Goal: Information Seeking & Learning: Learn about a topic

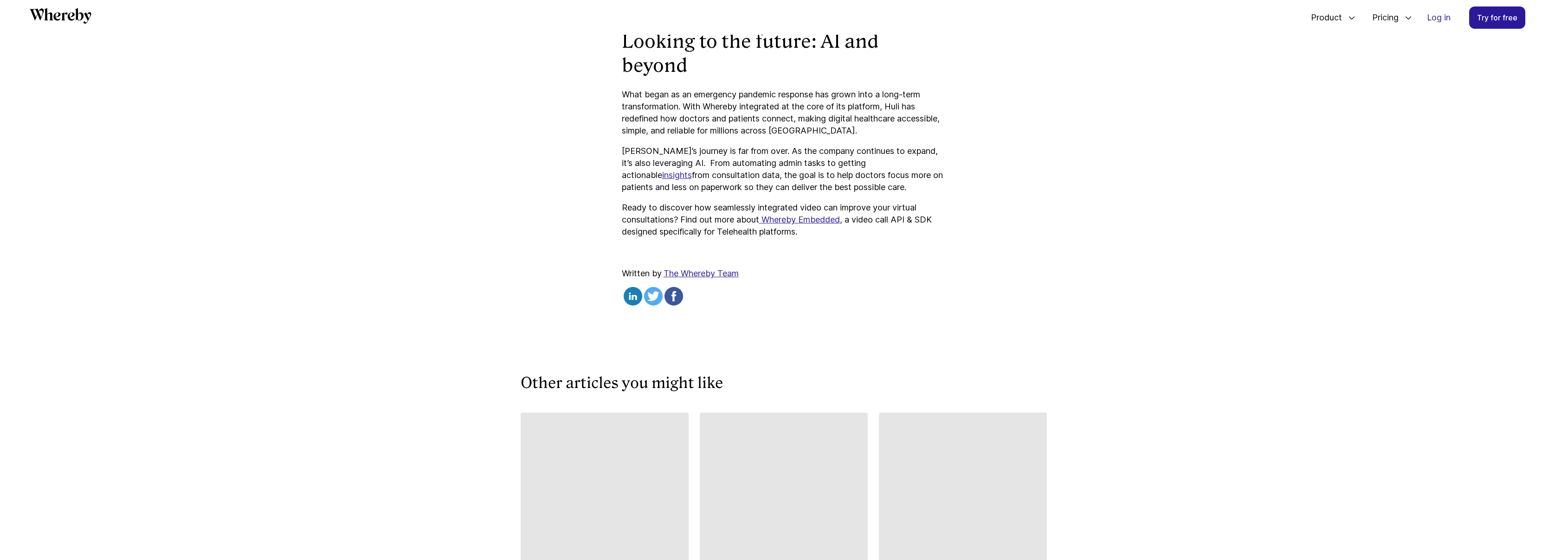
scroll to position [2923, 0]
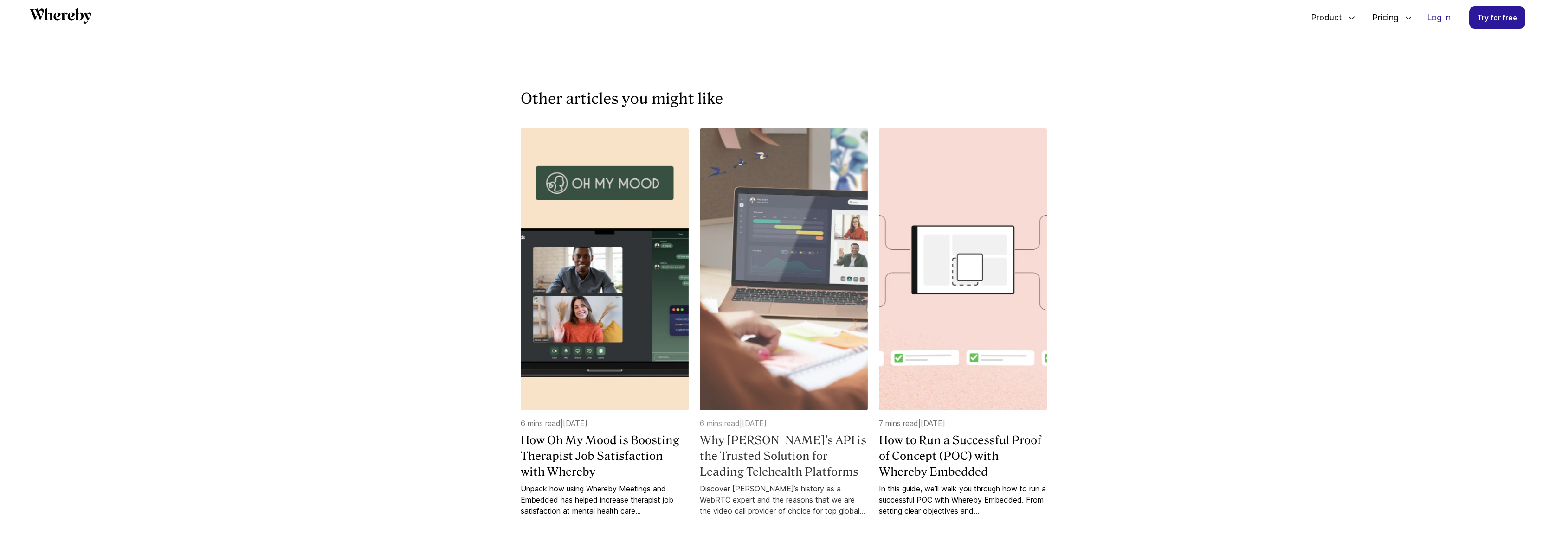
click at [797, 433] on h4 "Why [PERSON_NAME]’s API is the Trusted Solution for Leading Telehealth Platforms" at bounding box center [784, 456] width 168 height 47
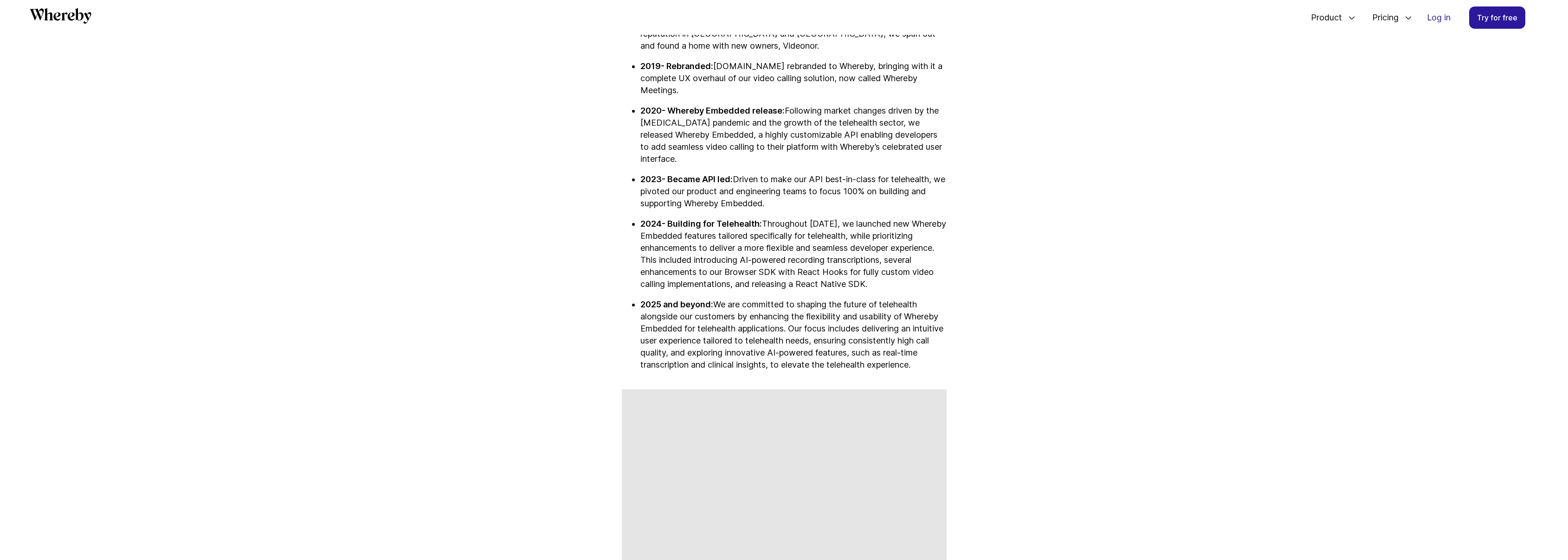
scroll to position [2554, 0]
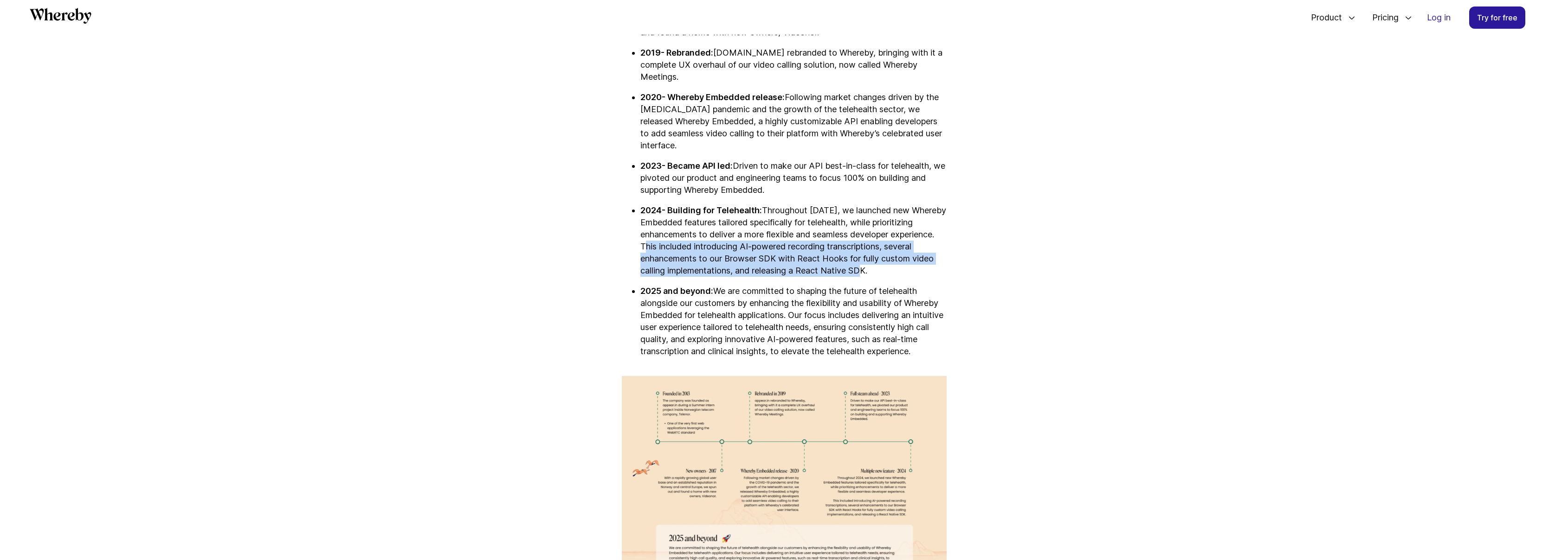
drag, startPoint x: 881, startPoint y: 236, endPoint x: 653, endPoint y: 217, distance: 228.8
click at [653, 217] on p "2024- Building for Telehealth: Throughout [DATE], we launched new Whereby Embed…" at bounding box center [793, 240] width 306 height 72
click at [666, 221] on p "2024- Building for Telehealth: Throughout [DATE], we launched new Whereby Embed…" at bounding box center [793, 240] width 306 height 72
drag, startPoint x: 897, startPoint y: 241, endPoint x: 645, endPoint y: 224, distance: 252.6
click at [645, 224] on p "2024- Building for Telehealth: Throughout [DATE], we launched new Whereby Embed…" at bounding box center [793, 240] width 306 height 72
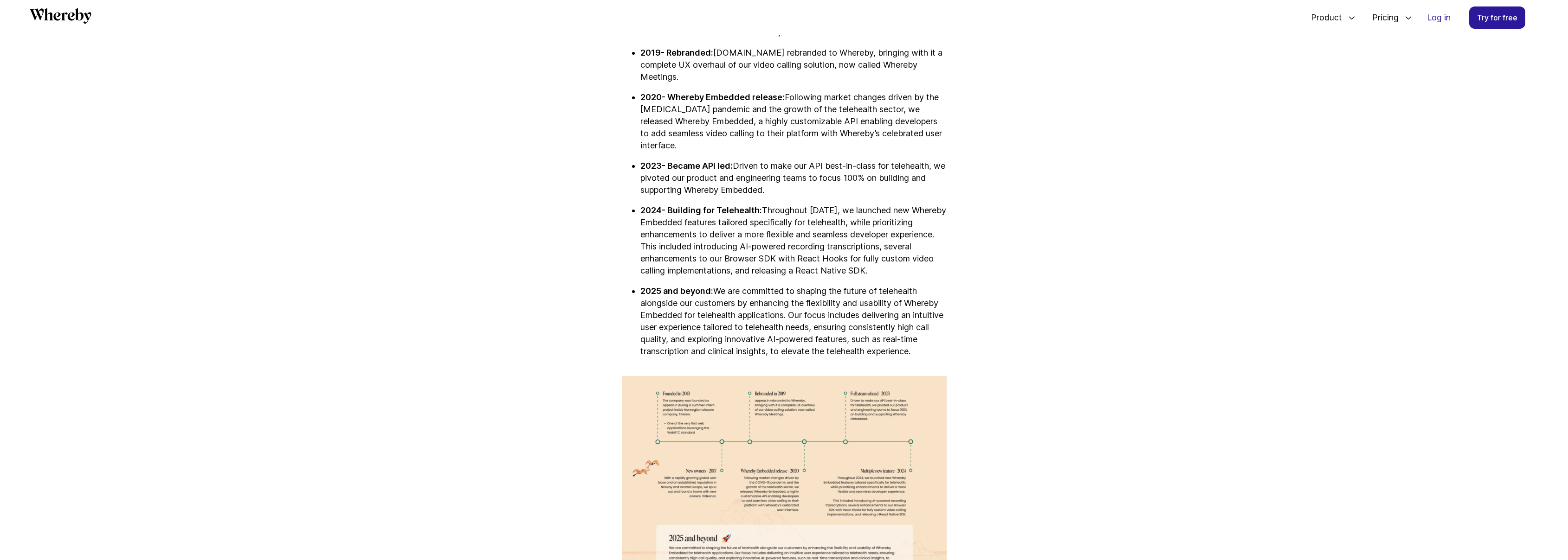
click at [720, 286] on p "2025 and beyond: We are committed to shaping the future of telehealth alongside…" at bounding box center [793, 321] width 306 height 72
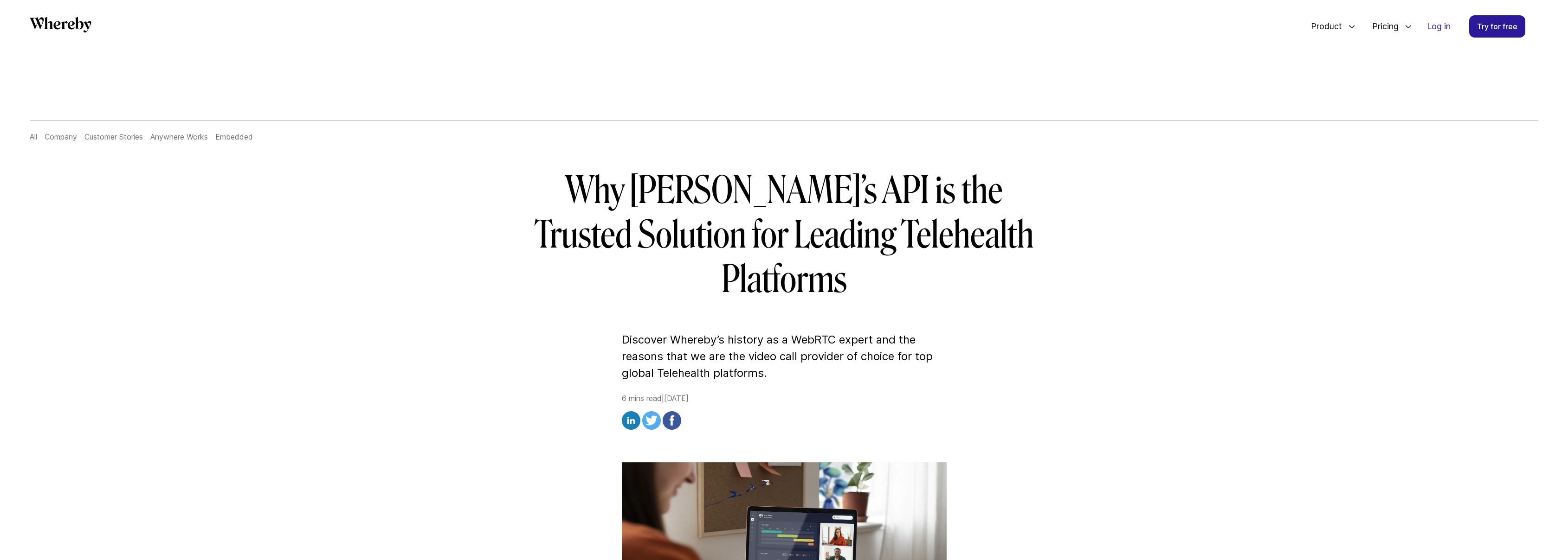
scroll to position [1, 0]
